Goal: Task Accomplishment & Management: Complete application form

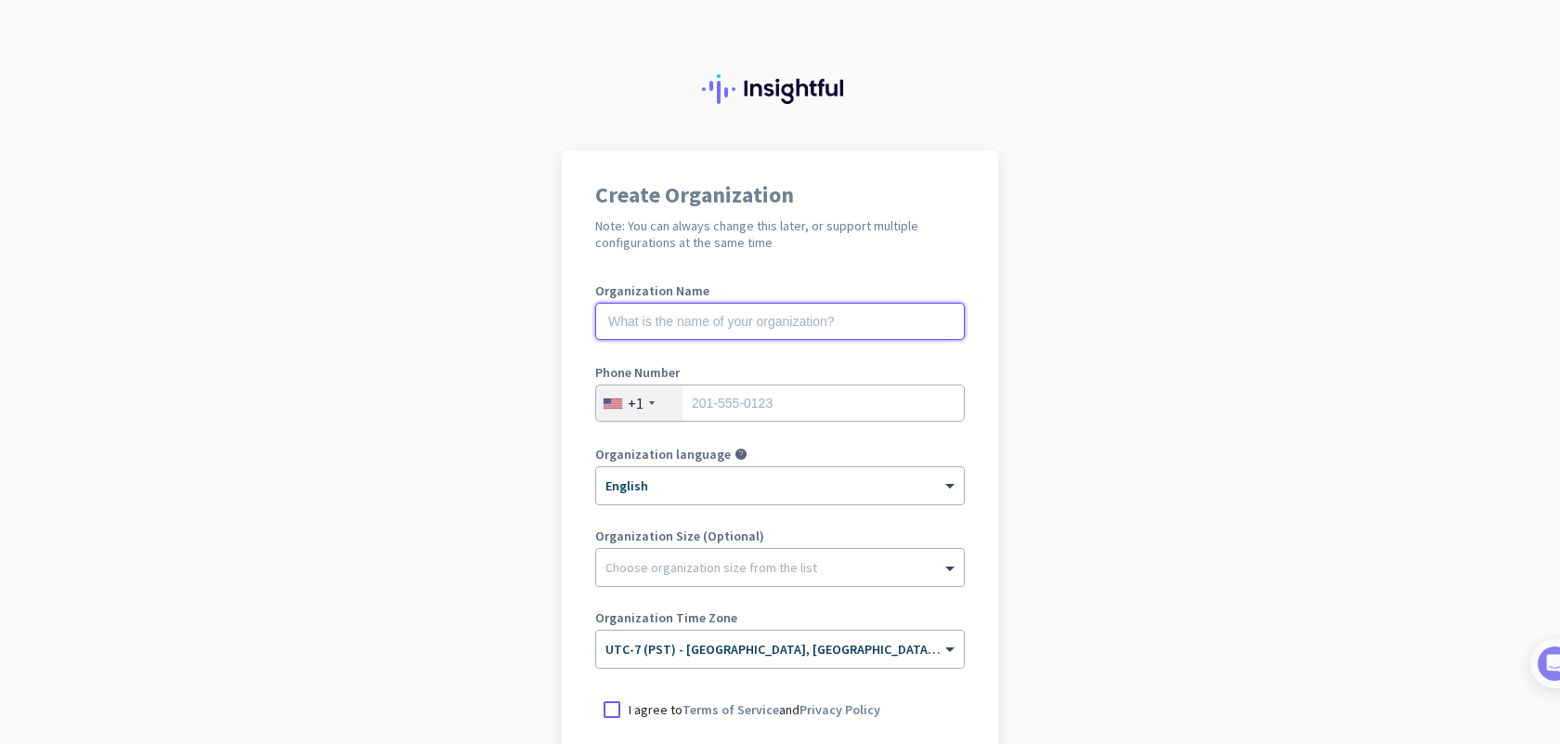
click at [812, 326] on input "text" at bounding box center [780, 321] width 370 height 37
type input "Mercor"
click at [812, 408] on input "tel" at bounding box center [780, 402] width 370 height 37
type input "3475636654"
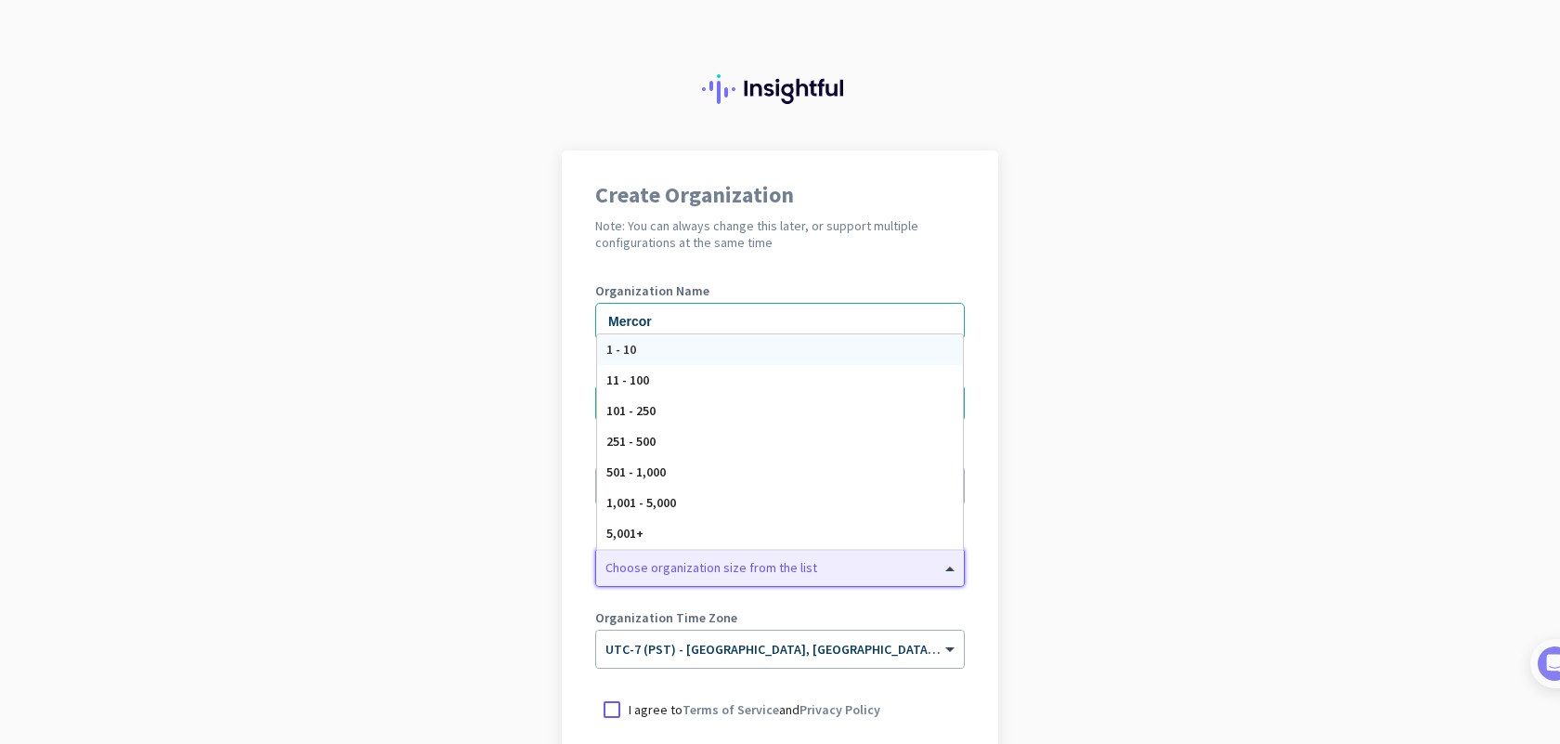
click at [728, 574] on div "Choose organization size from the list" at bounding box center [711, 567] width 212 height 17
click at [1066, 376] on app-onboarding-organization "Create Organization Note: You can always change this later, or support multiple…" at bounding box center [780, 552] width 1560 height 804
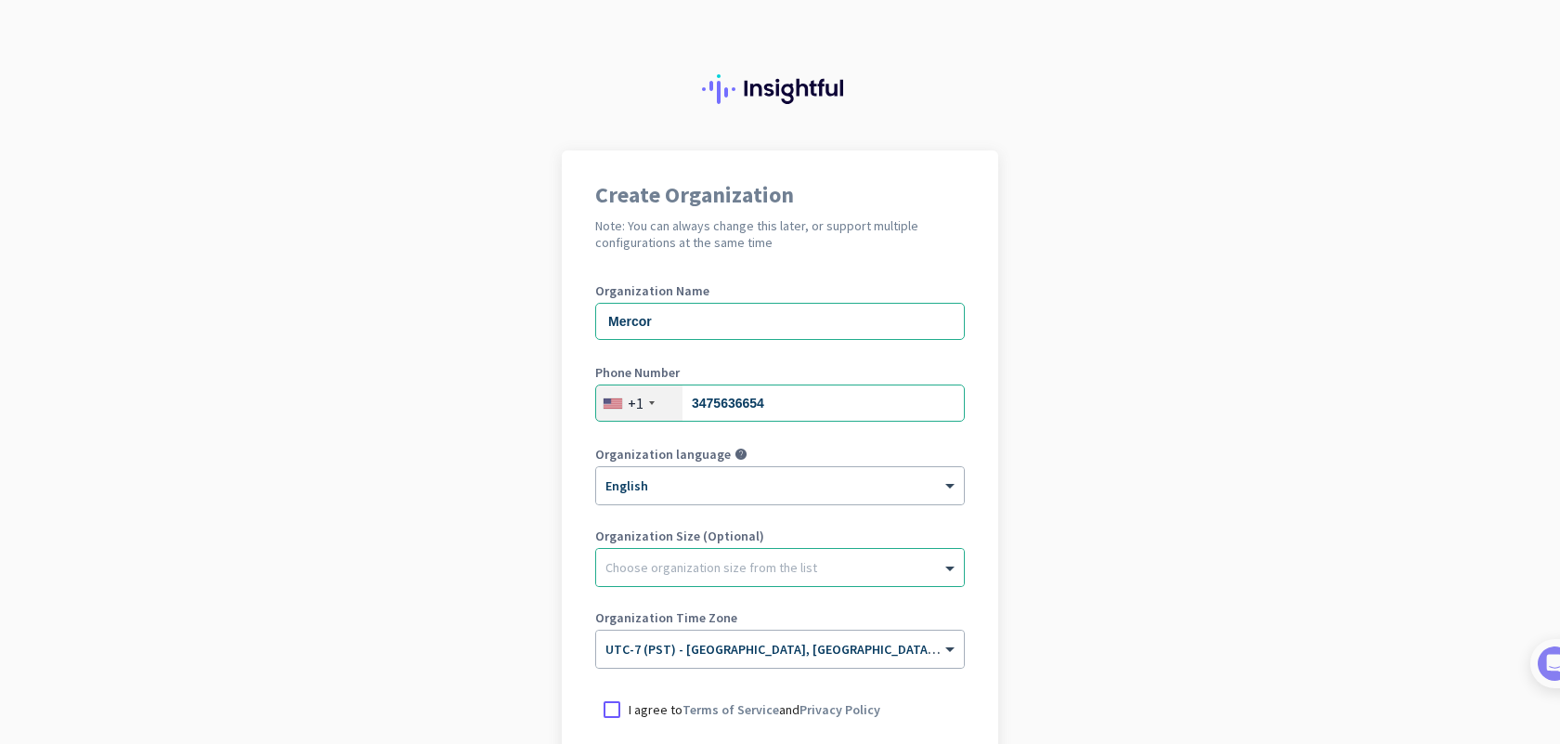
scroll to position [42, 0]
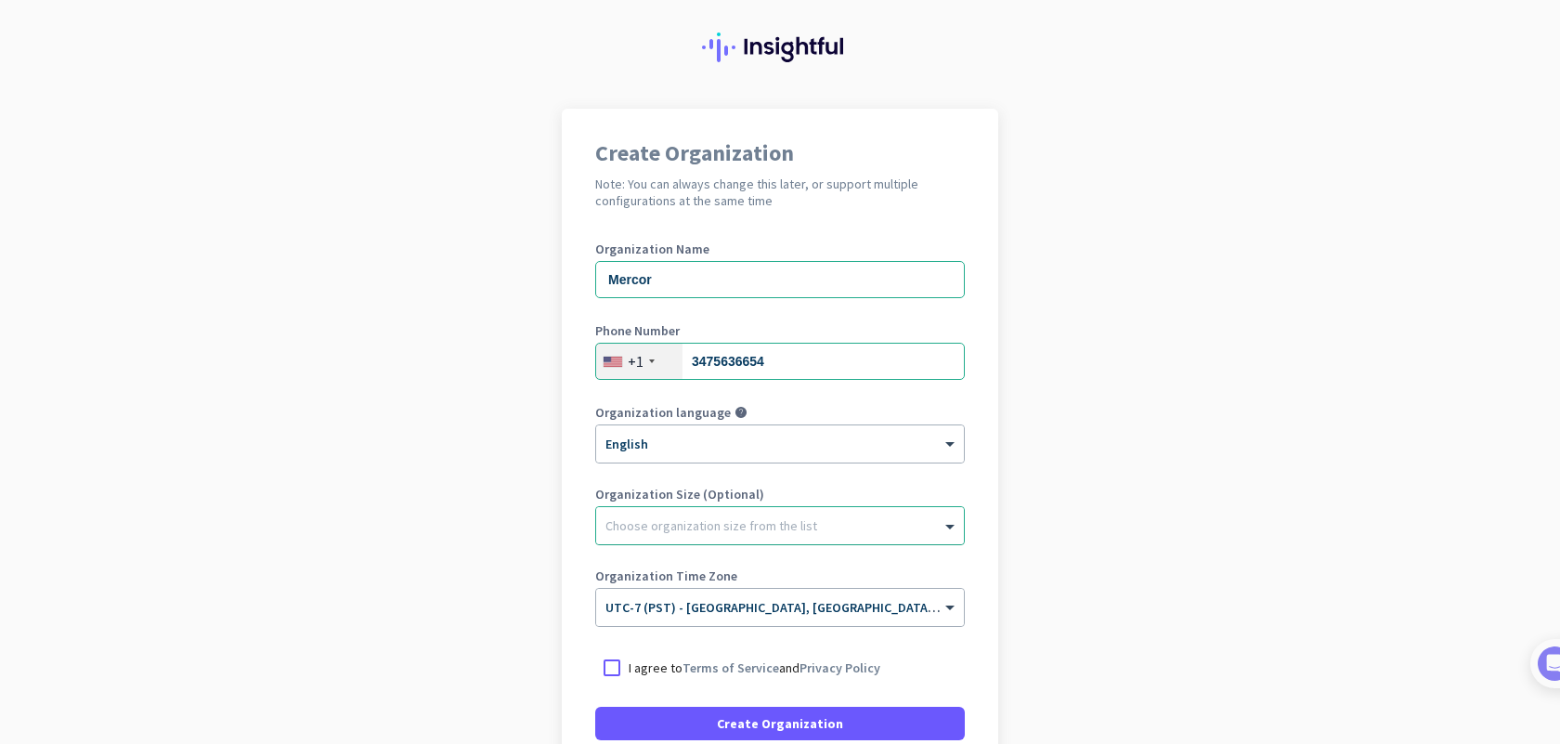
click at [746, 523] on div at bounding box center [780, 521] width 368 height 19
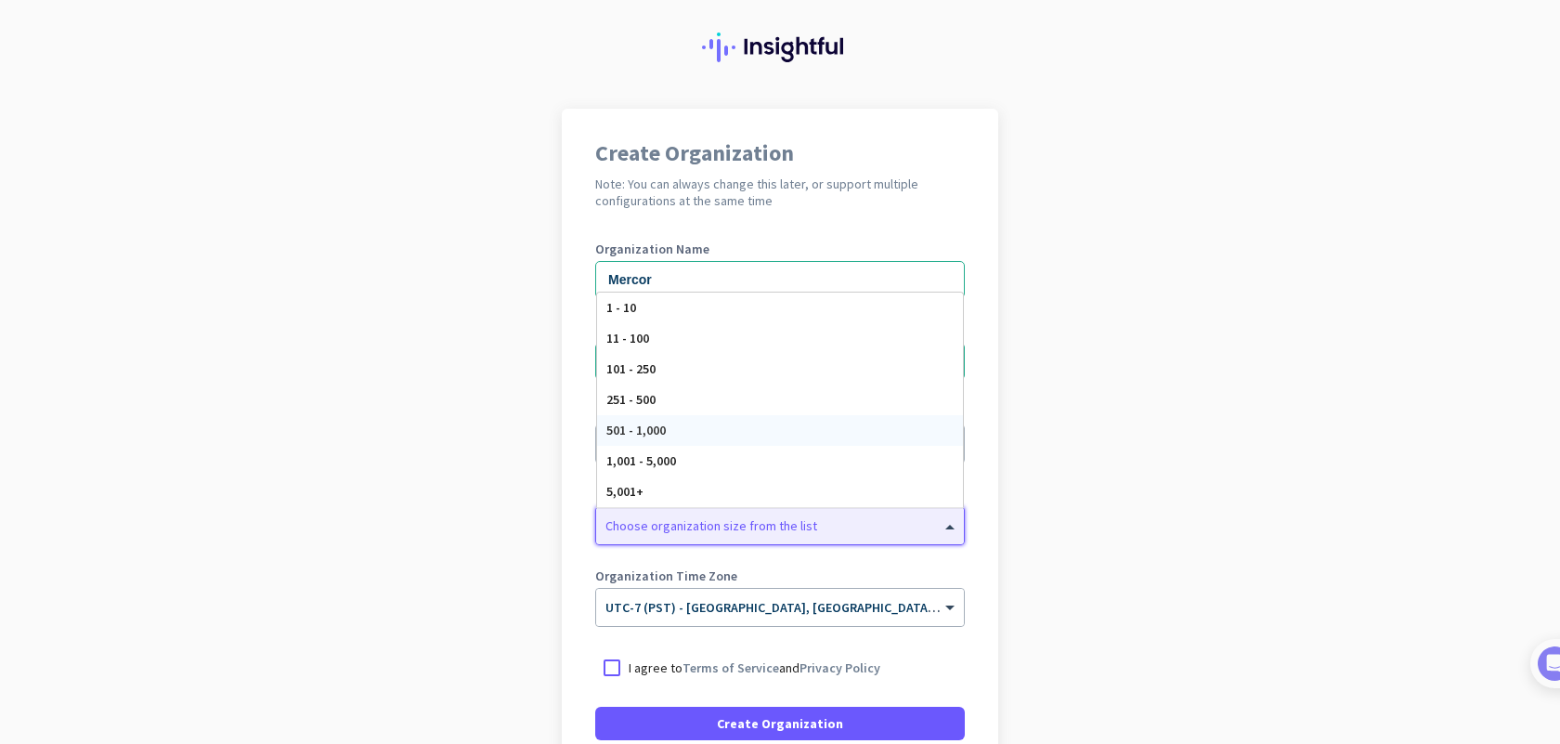
click at [725, 435] on div "501 - 1,000" at bounding box center [780, 430] width 366 height 31
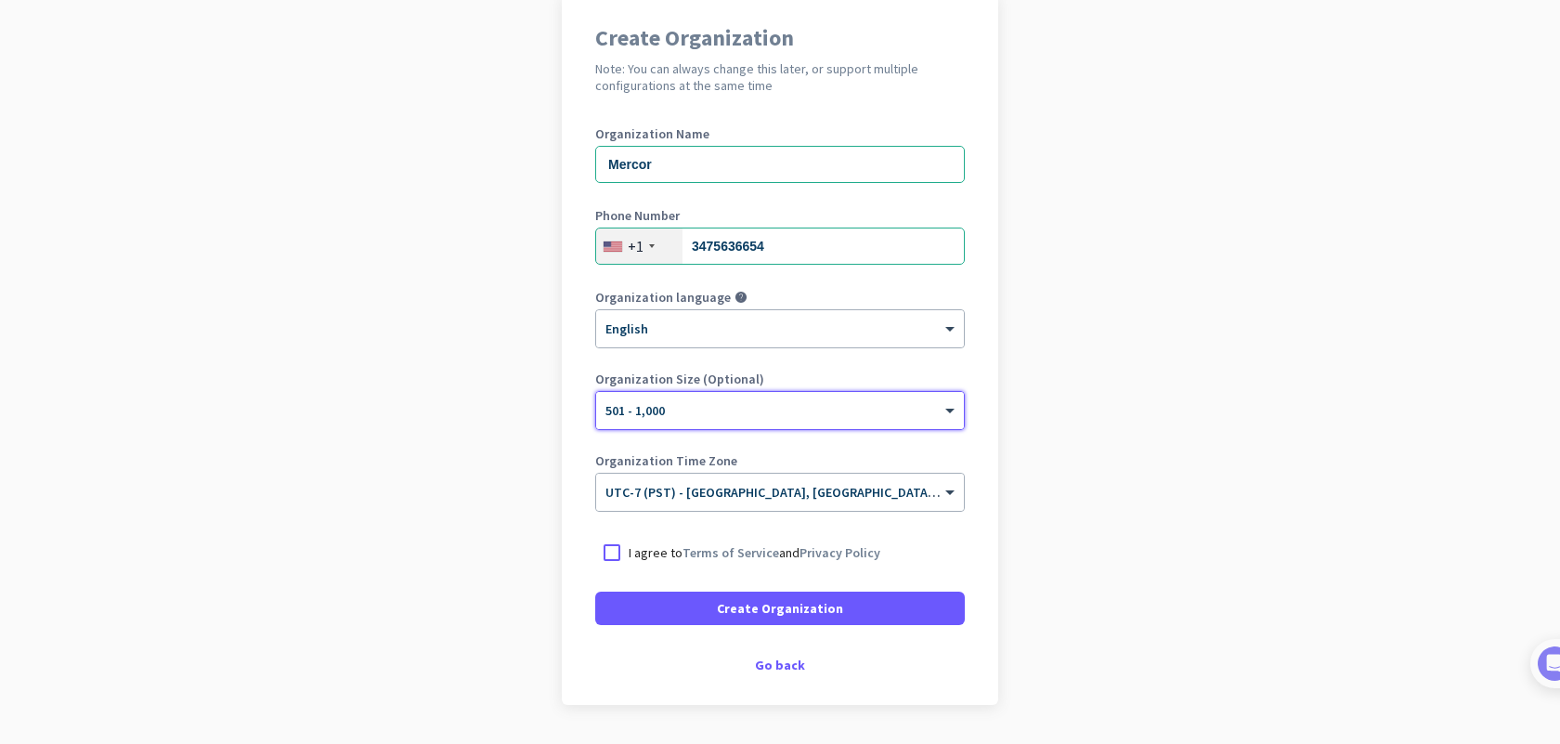
scroll to position [177, 0]
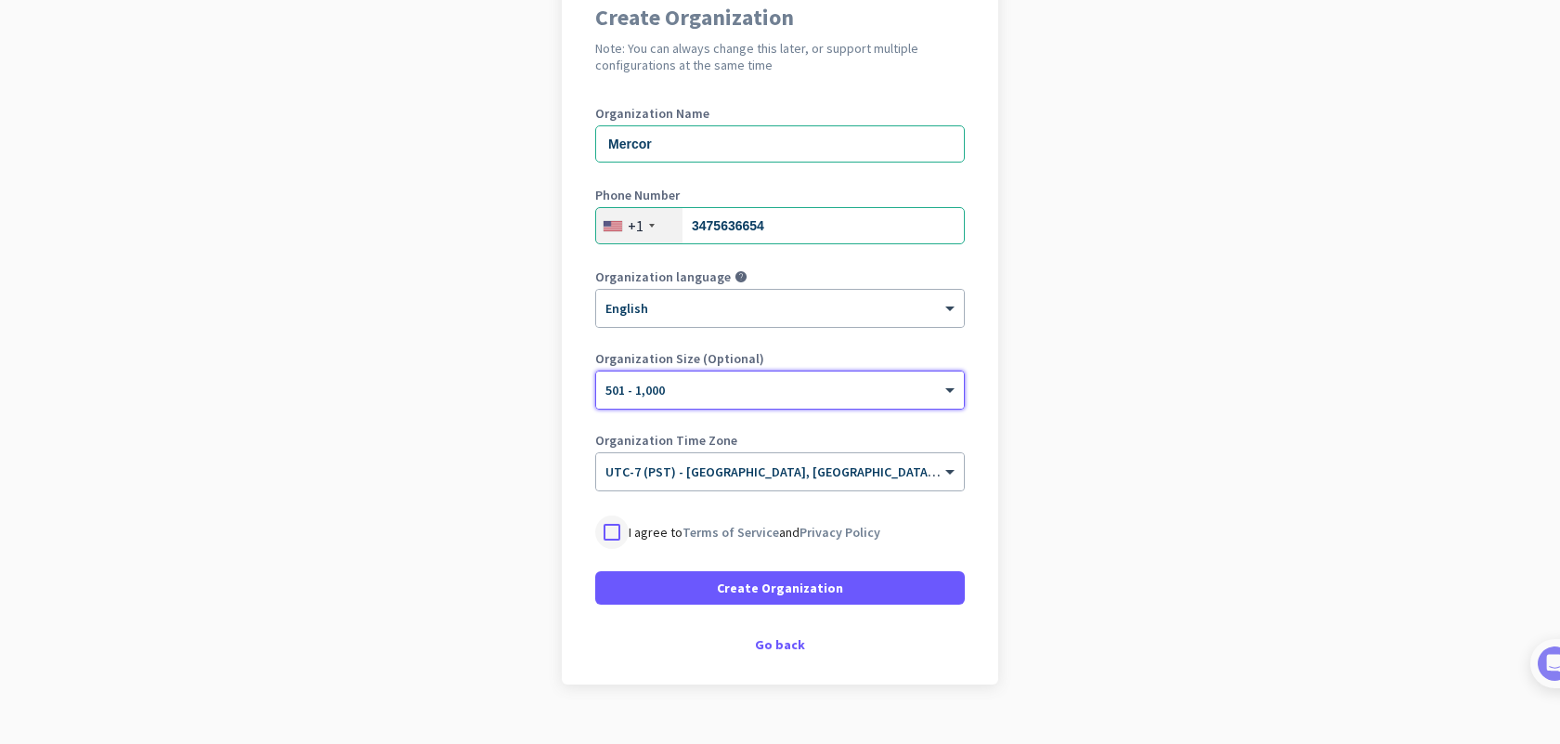
click at [611, 526] on div at bounding box center [611, 531] width 33 height 33
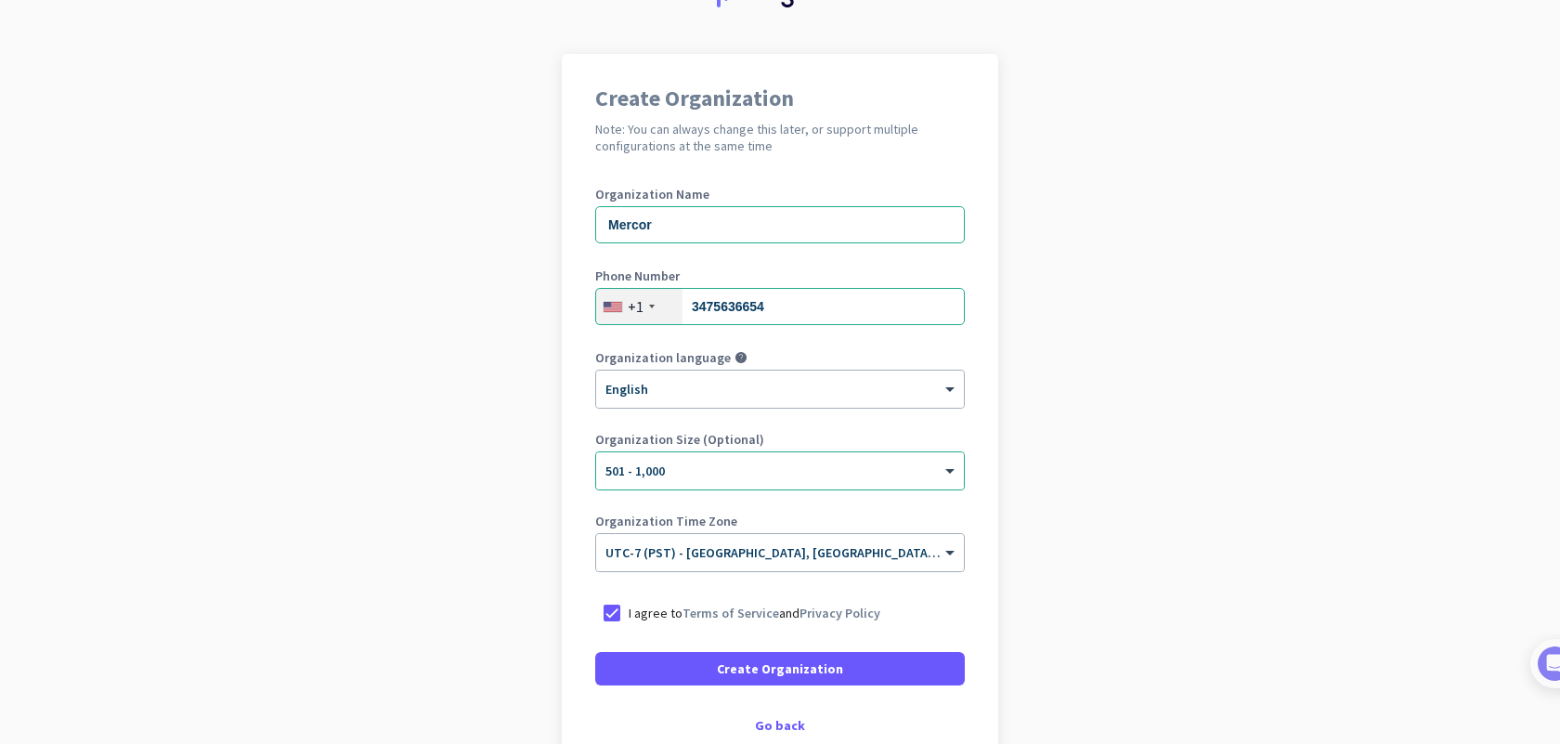
scroll to position [211, 0]
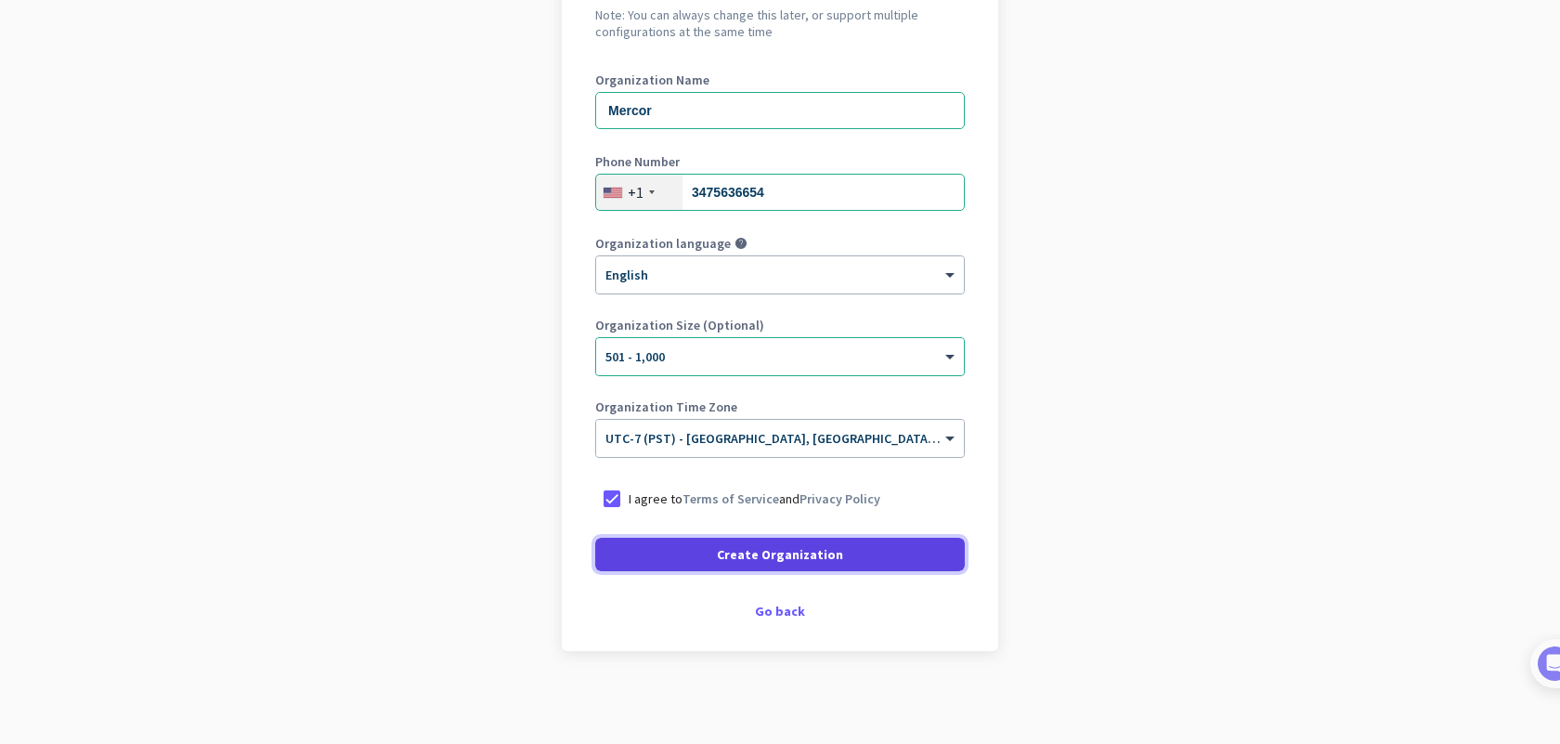
click at [780, 556] on span "Create Organization" at bounding box center [780, 554] width 126 height 19
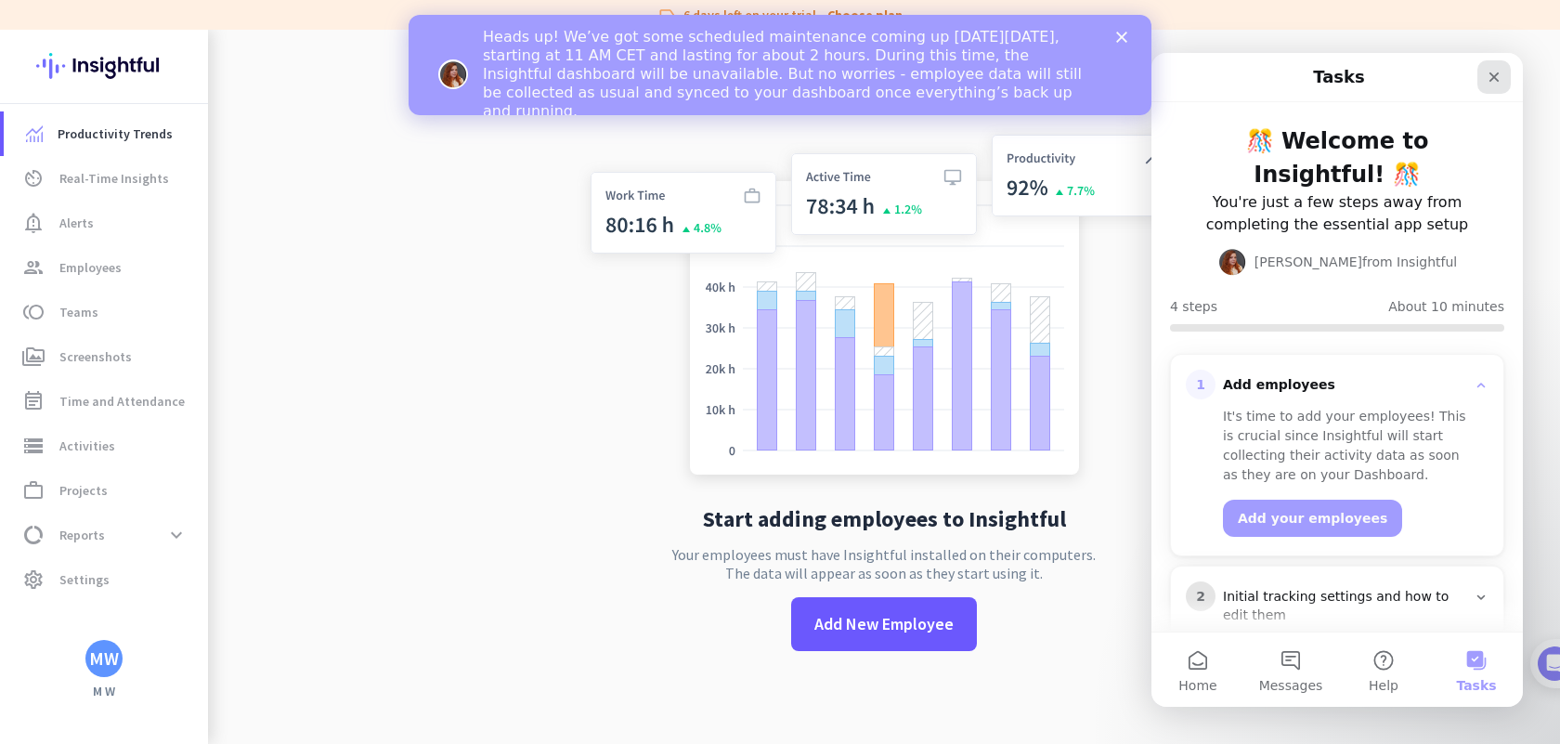
click at [1499, 80] on icon "Close" at bounding box center [1494, 77] width 15 height 15
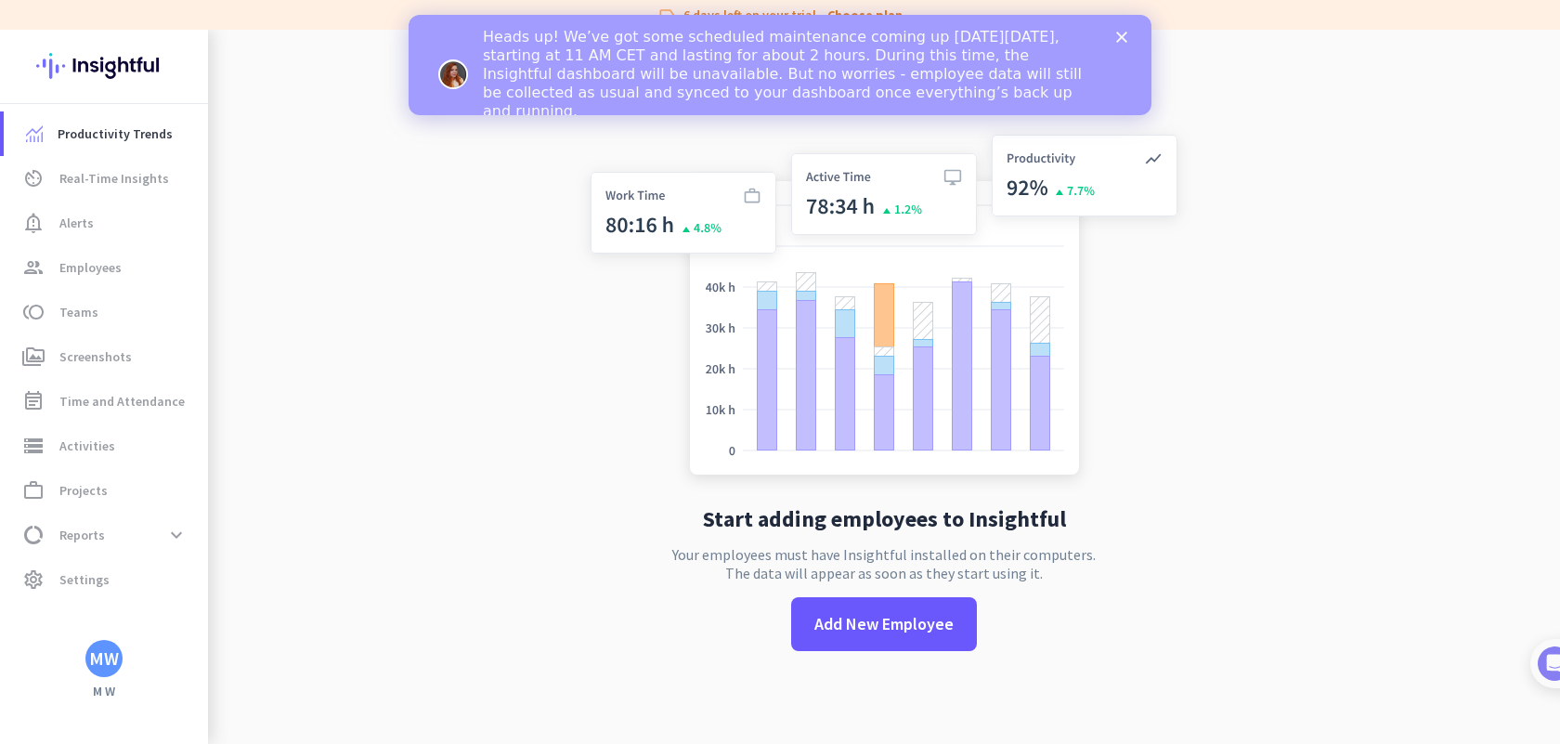
click at [1120, 32] on icon "Close" at bounding box center [1121, 37] width 11 height 11
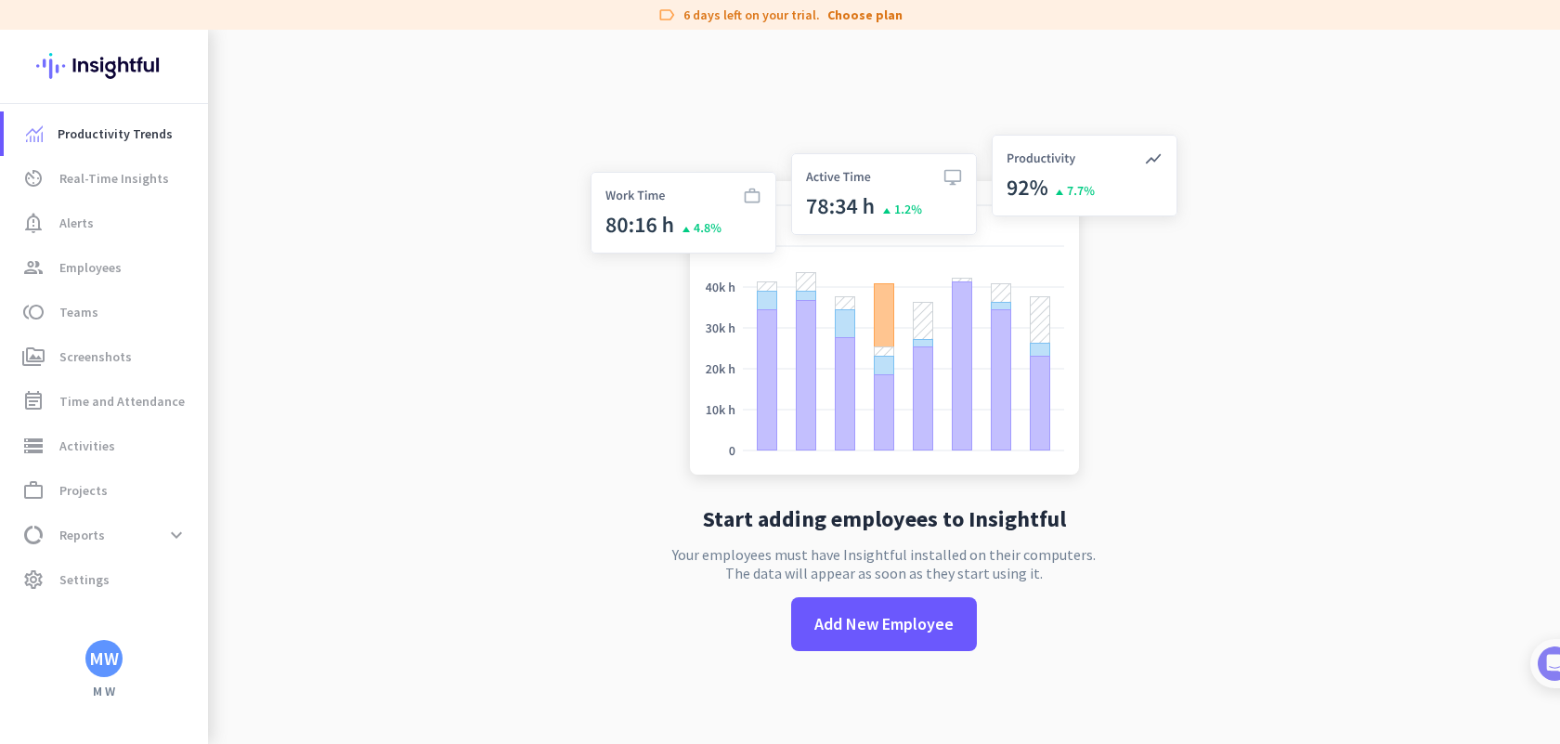
click at [109, 58] on img at bounding box center [104, 66] width 136 height 72
click at [100, 663] on div "MW" at bounding box center [104, 658] width 30 height 19
click at [386, 596] on div at bounding box center [780, 372] width 1560 height 744
click at [101, 643] on div "MW" at bounding box center [103, 658] width 37 height 37
click at [71, 577] on div at bounding box center [780, 372] width 1560 height 744
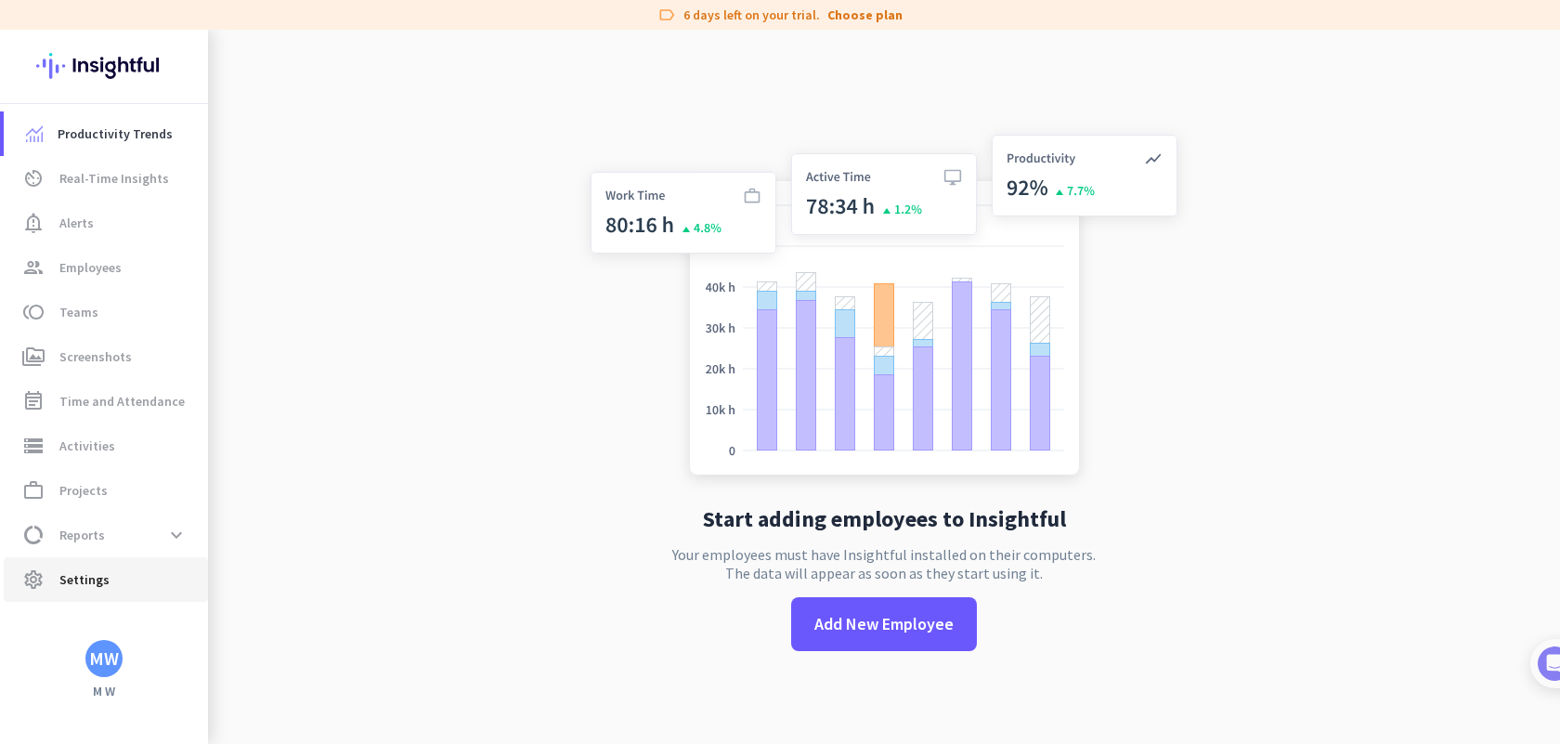
click at [76, 579] on span "Settings" at bounding box center [84, 579] width 50 height 22
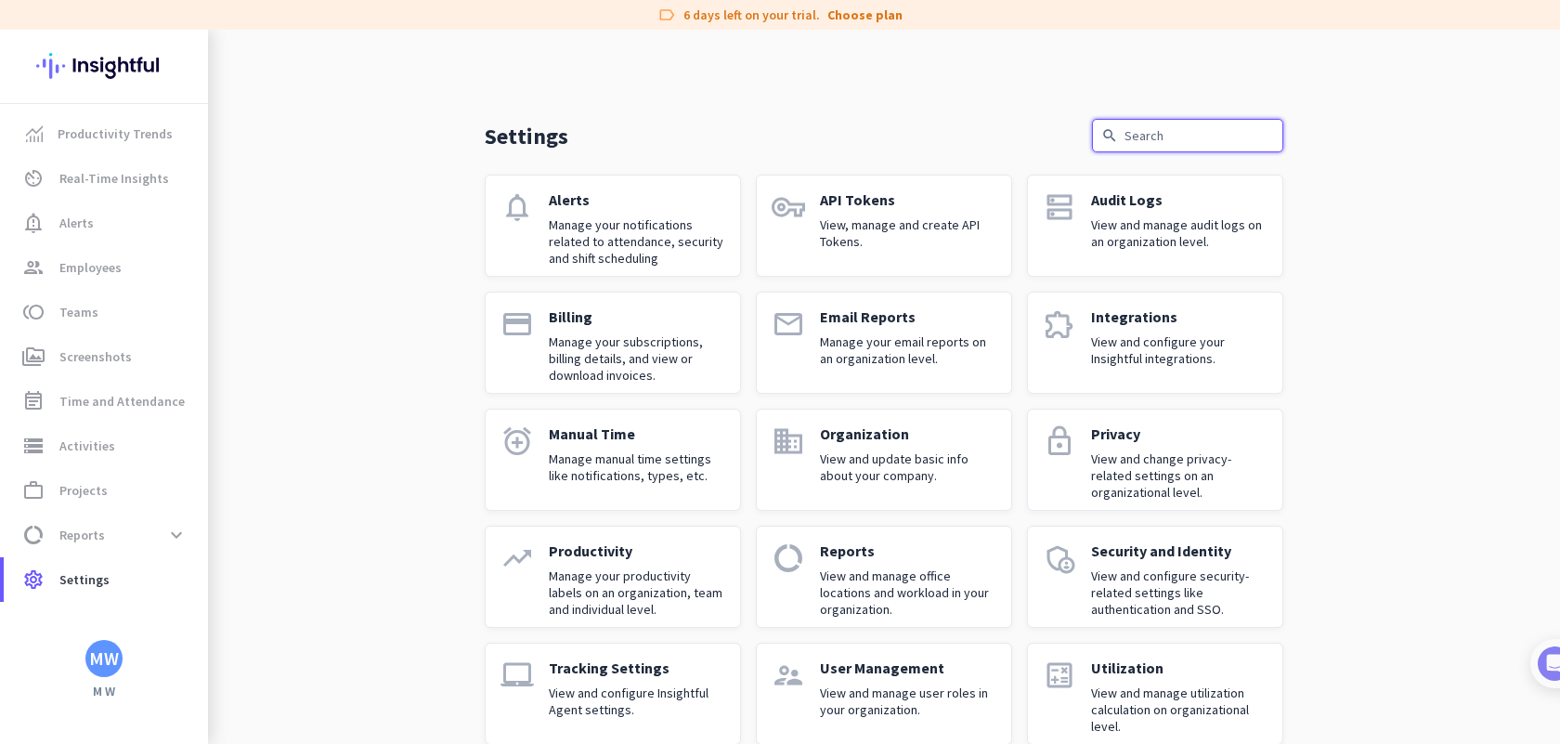
click at [1157, 137] on input "text" at bounding box center [1187, 135] width 191 height 33
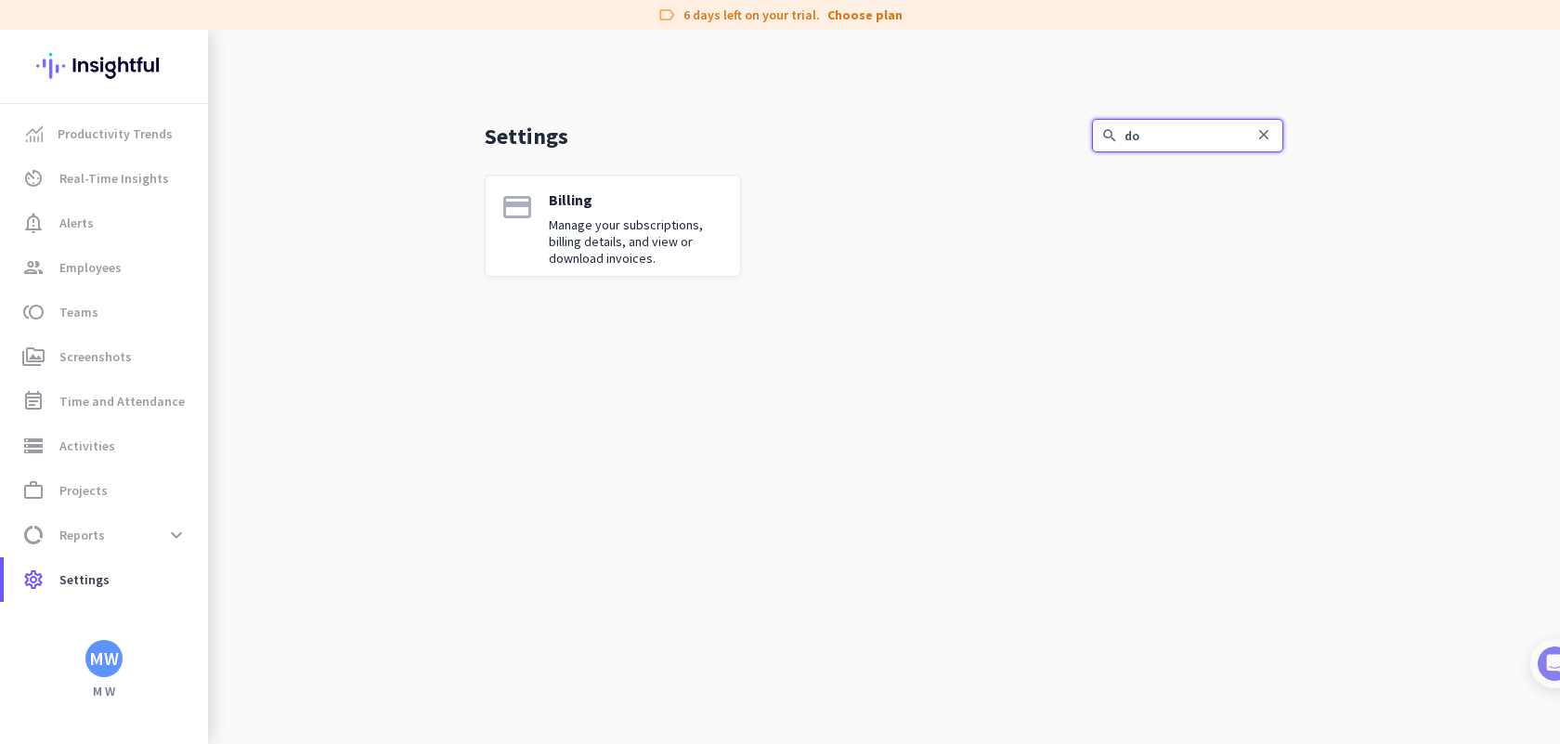
type input "d"
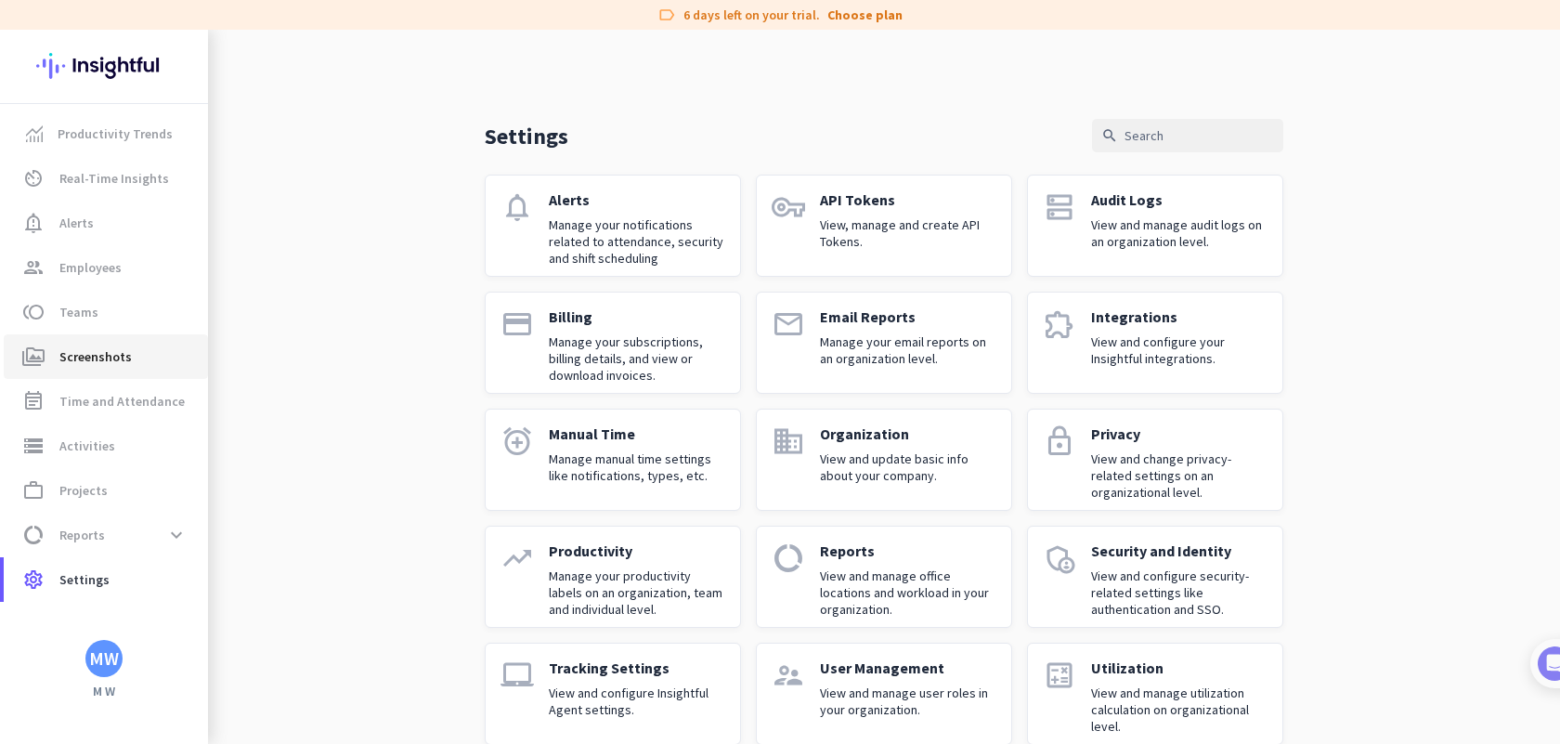
click at [83, 347] on span "Screenshots" at bounding box center [95, 356] width 72 height 22
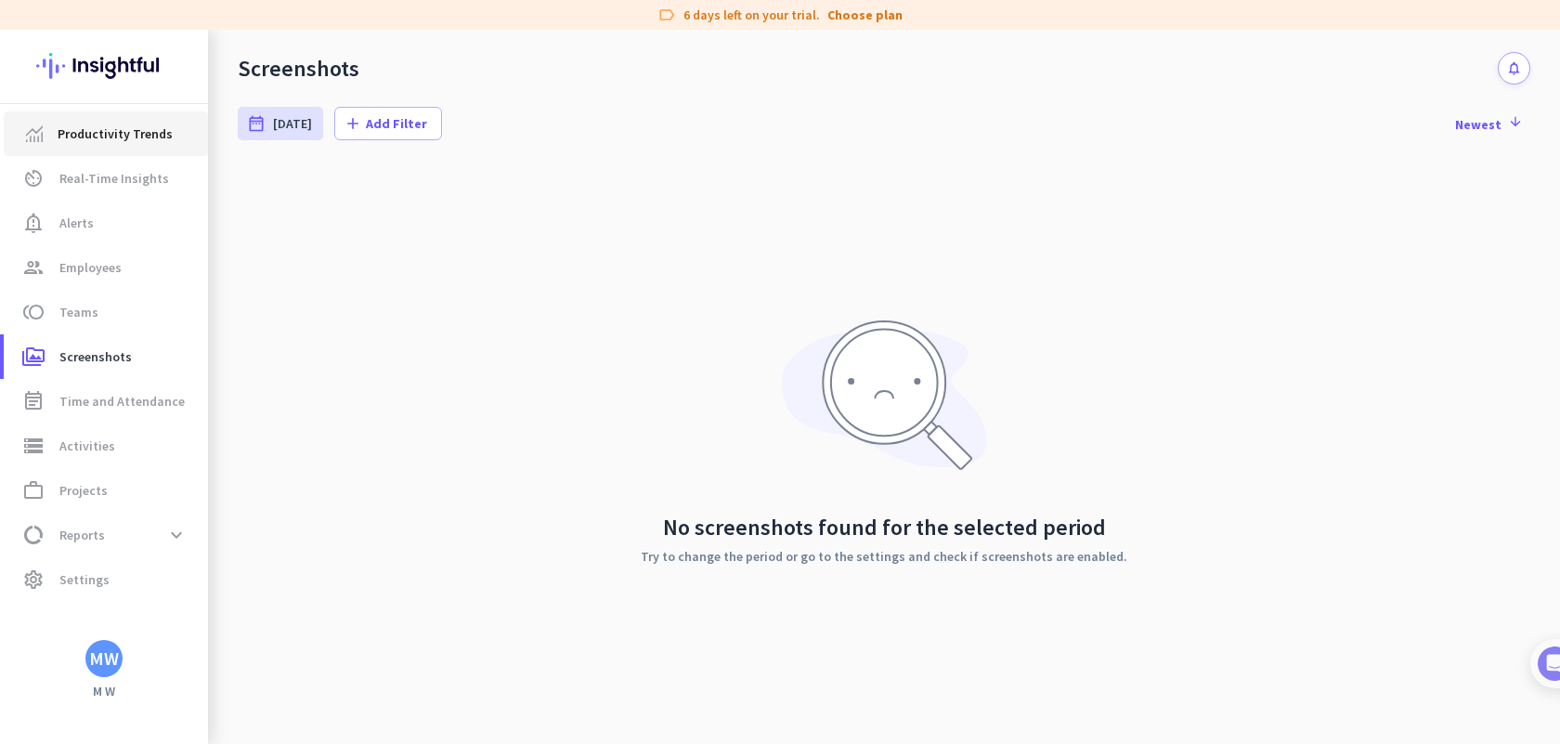
click at [87, 117] on link "Productivity Trends" at bounding box center [106, 133] width 204 height 45
